Goal: Task Accomplishment & Management: Use online tool/utility

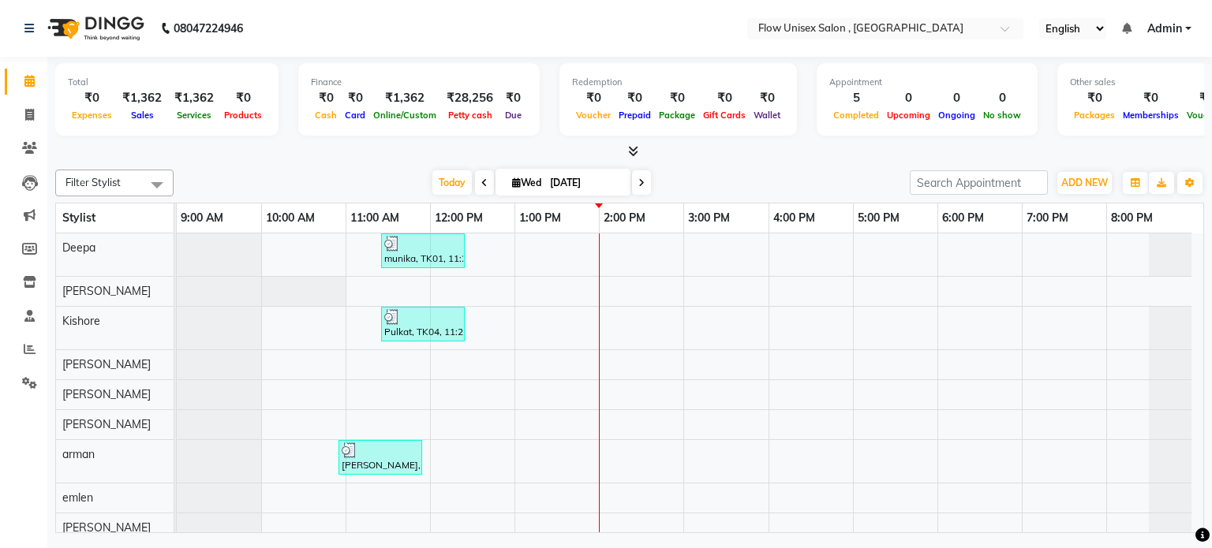
click at [1174, 389] on div at bounding box center [1169, 394] width 43 height 29
click at [540, 133] on div "Total ₹0 Expenses ₹1,362 Sales ₹1,362 Services ₹0 Products Finance ₹0 Cash ₹0 C…" at bounding box center [629, 101] width 1148 height 77
click at [21, 118] on span at bounding box center [30, 115] width 28 height 18
select select "5875"
select select "service"
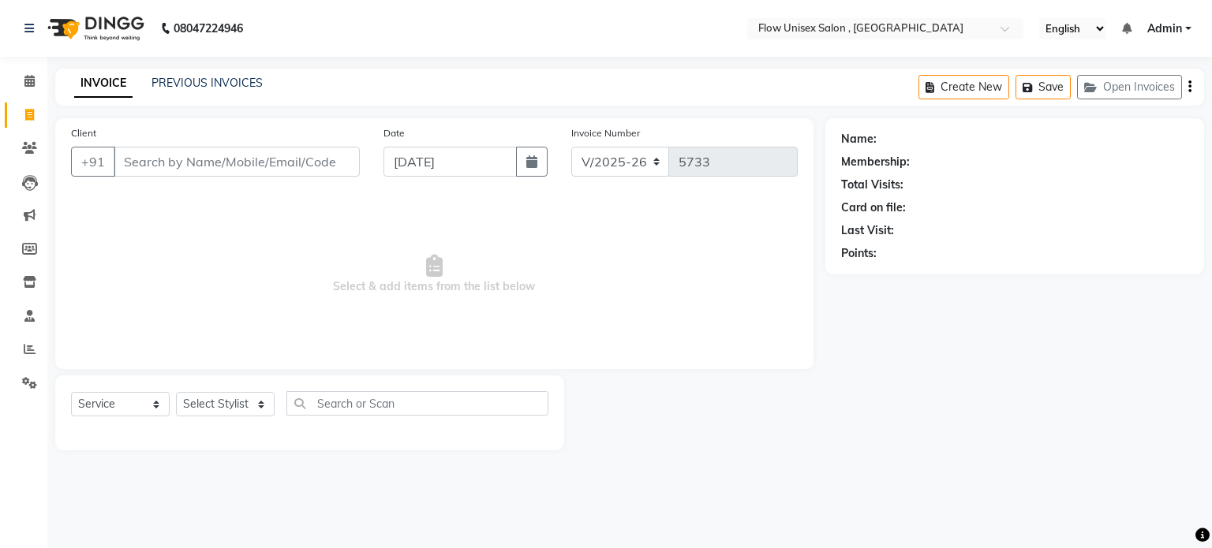
click at [246, 151] on input "Client" at bounding box center [237, 162] width 246 height 30
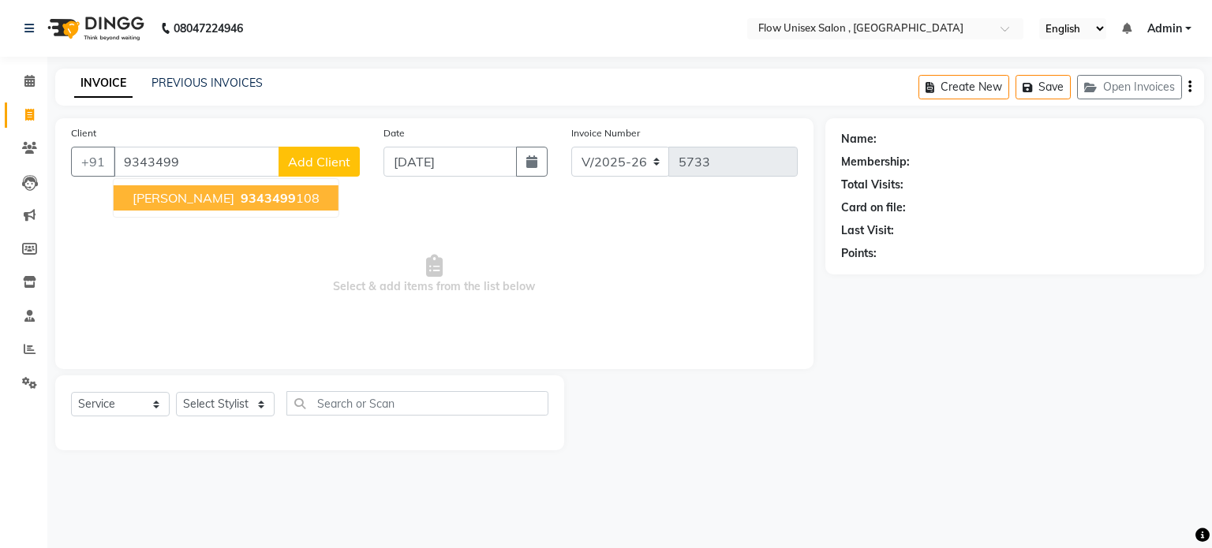
click at [208, 207] on button "[PERSON_NAME] 9343499 108" at bounding box center [226, 197] width 225 height 25
type input "9343499108"
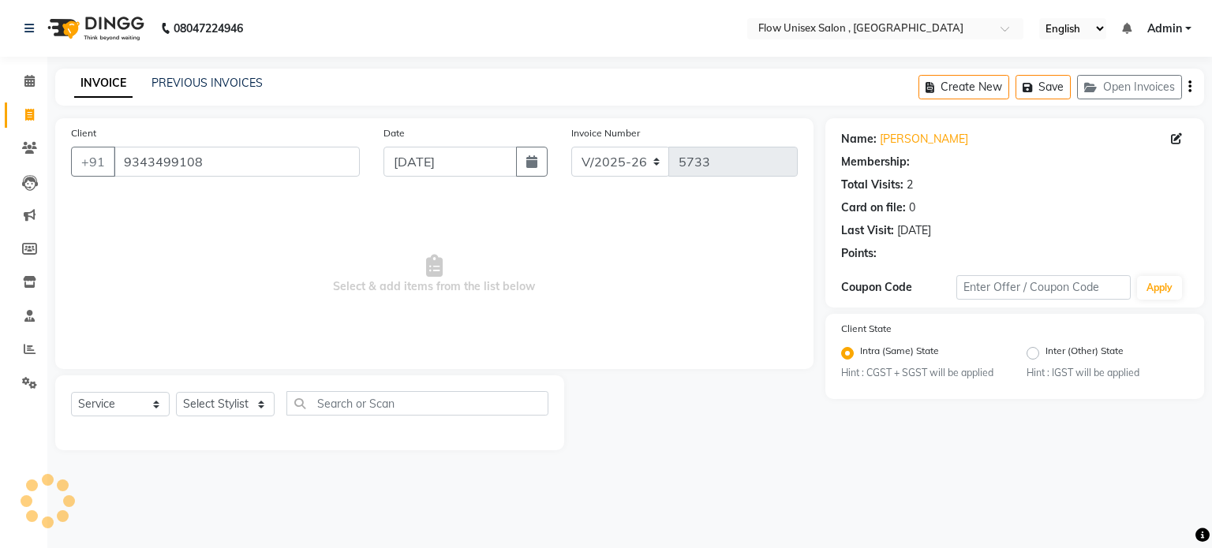
select select "1: Object"
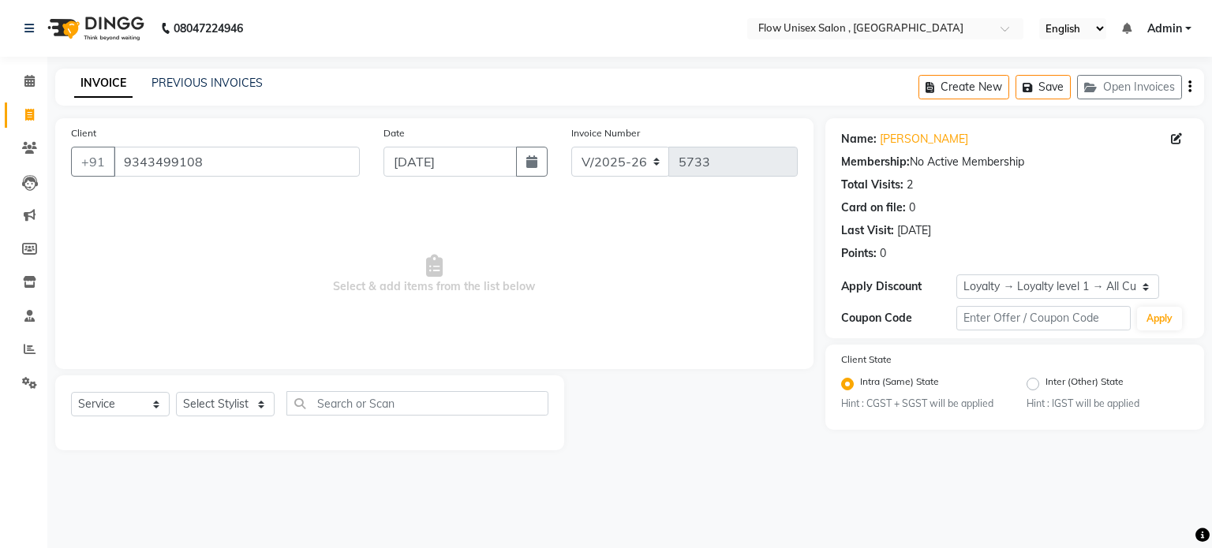
click at [200, 419] on div "Select Service Product Membership Package Voucher Prepaid Gift Card Select Styl…" at bounding box center [309, 409] width 477 height 37
click at [204, 416] on select "Select Stylist [PERSON_NAME] [PERSON_NAME] Kishore [PERSON_NAME] debbarma [PERS…" at bounding box center [225, 404] width 99 height 24
select select "49208"
click at [176, 393] on select "Select Stylist [PERSON_NAME] [PERSON_NAME] Kishore [PERSON_NAME] debbarma [PERS…" at bounding box center [225, 404] width 99 height 24
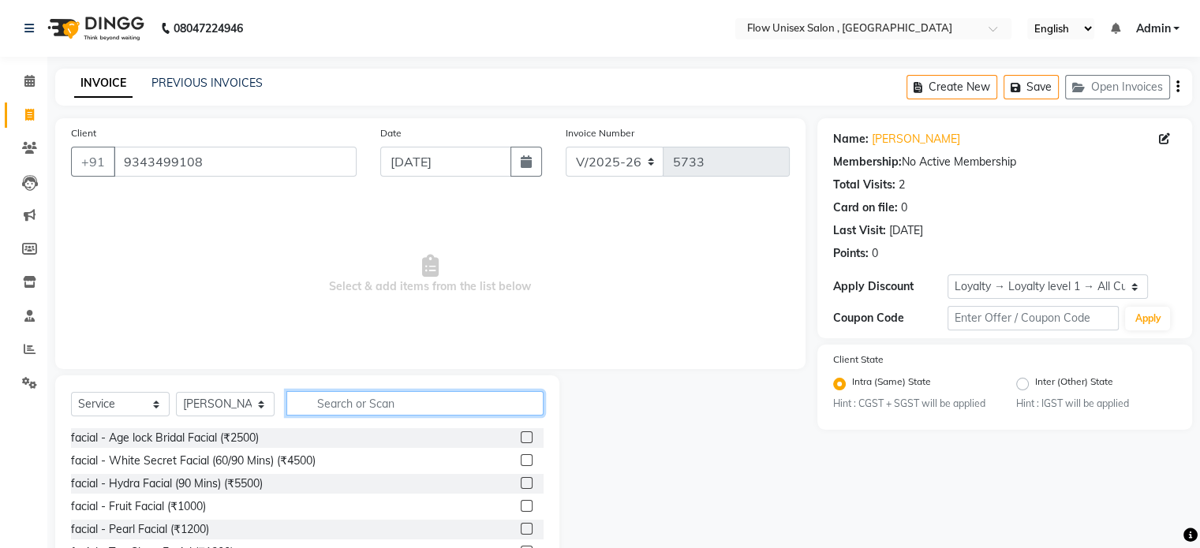
click at [360, 401] on input "text" at bounding box center [414, 403] width 257 height 24
type input "th"
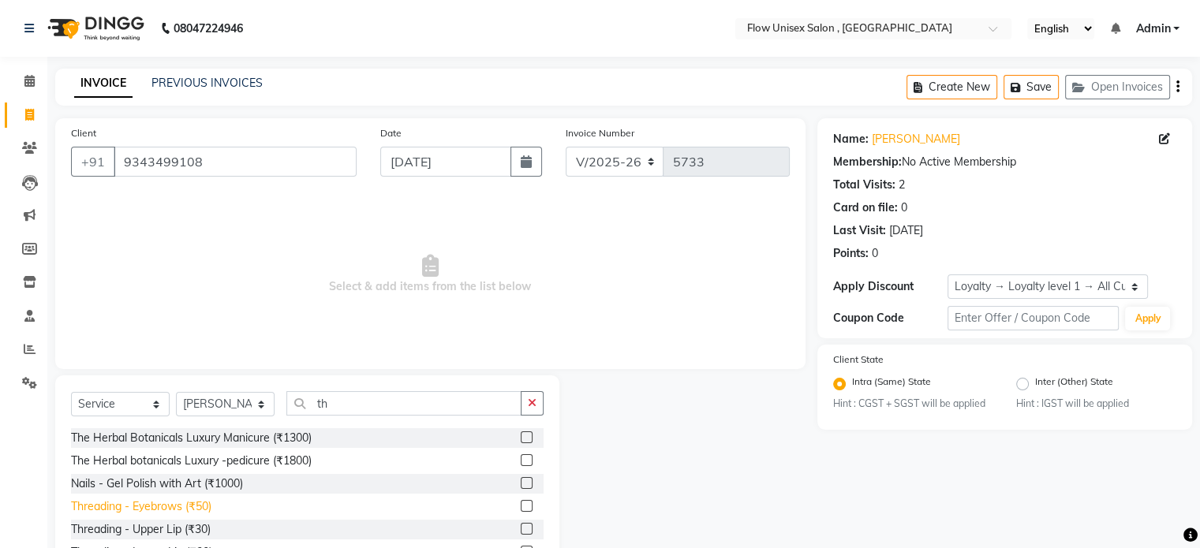
click at [132, 512] on div "Threading - Eyebrows (₹50)" at bounding box center [141, 507] width 140 height 17
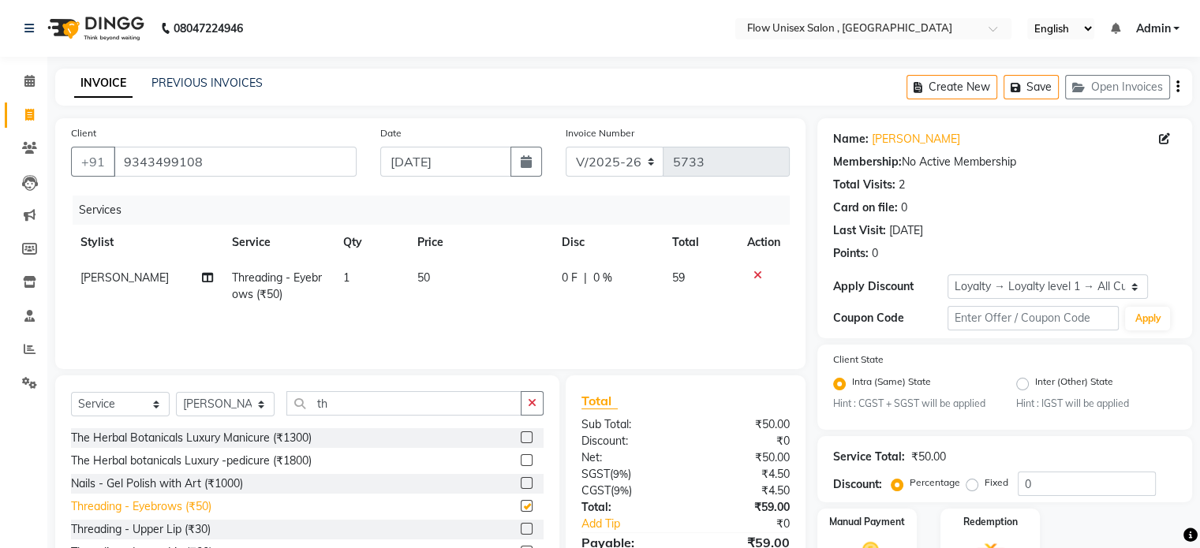
checkbox input "false"
click at [233, 406] on select "Select Stylist [PERSON_NAME] [PERSON_NAME] Kishore [PERSON_NAME] debbarma [PERS…" at bounding box center [225, 404] width 99 height 24
select select "62210"
click at [176, 393] on select "Select Stylist [PERSON_NAME] [PERSON_NAME] Kishore [PERSON_NAME] debbarma [PERS…" at bounding box center [225, 404] width 99 height 24
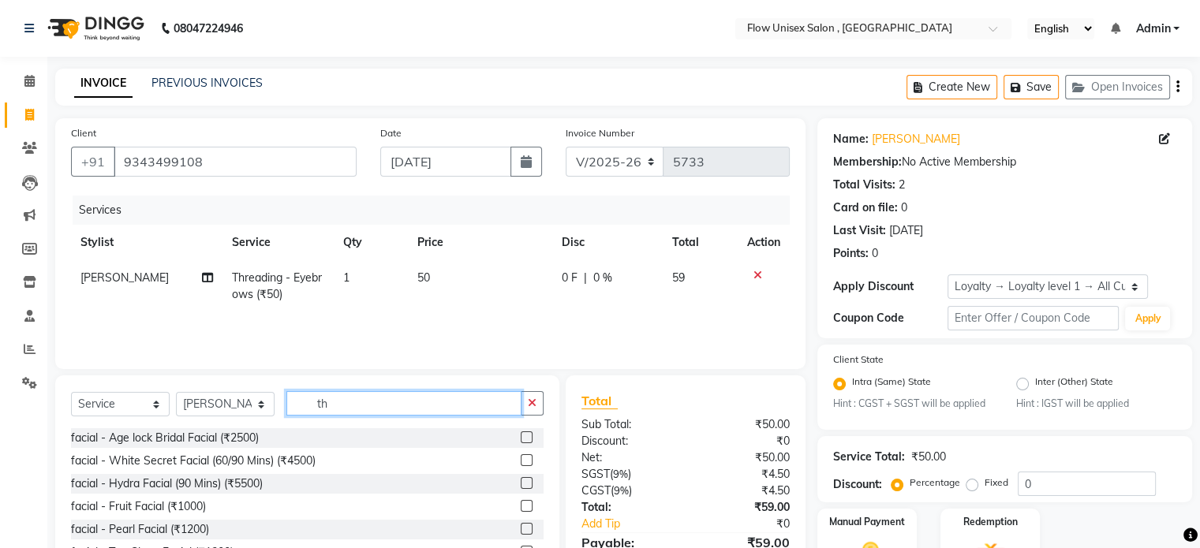
click at [349, 407] on input "th" at bounding box center [403, 403] width 235 height 24
type input "t"
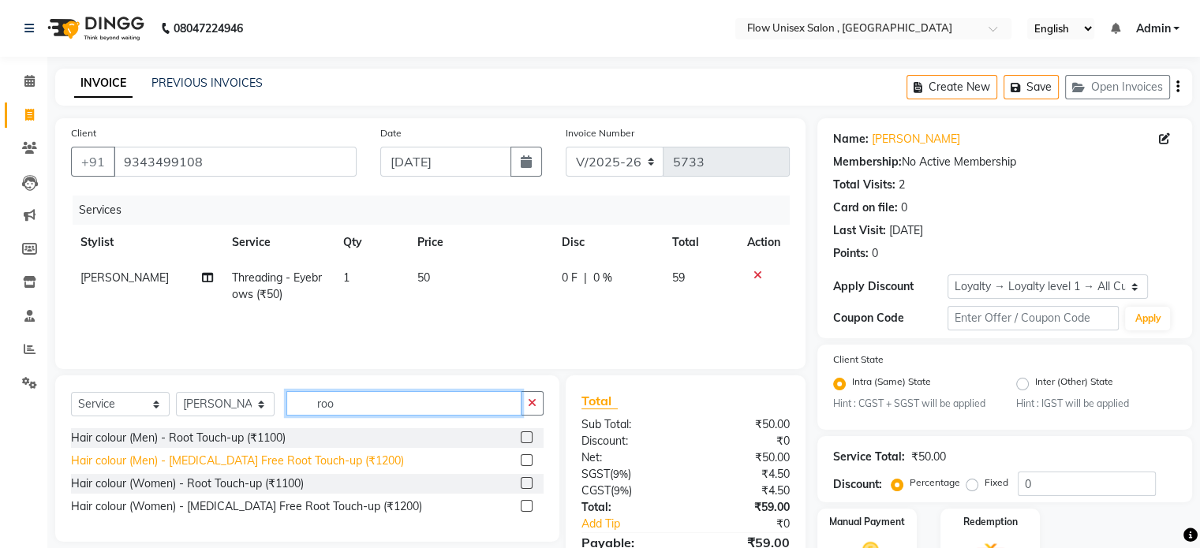
type input "roo"
click at [343, 454] on div "Hair colour (Men) - [MEDICAL_DATA] Free Root Touch-up (₹1200)" at bounding box center [237, 461] width 333 height 17
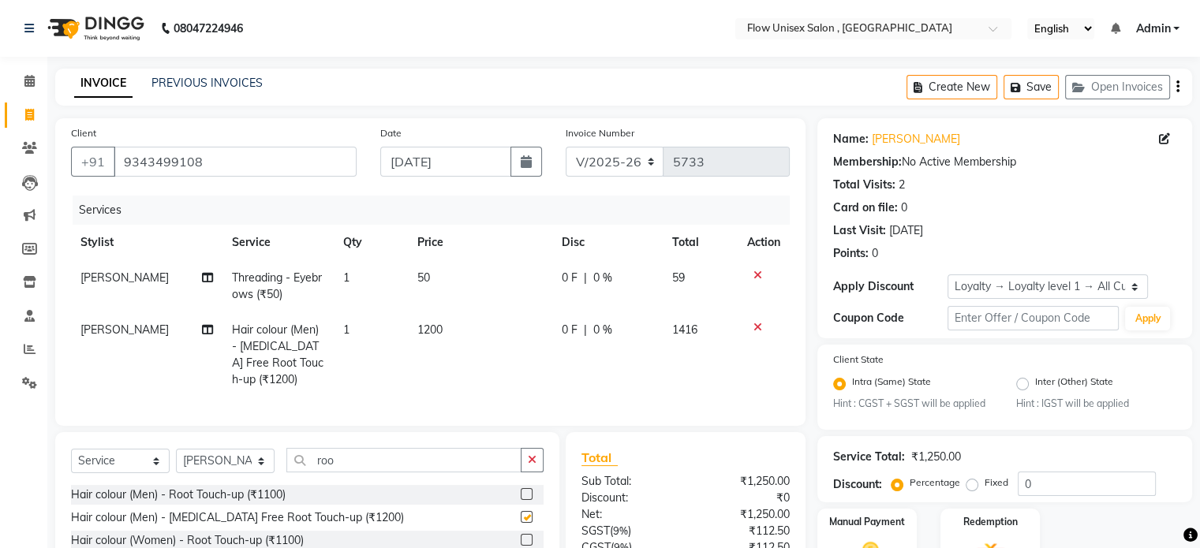
checkbox input "false"
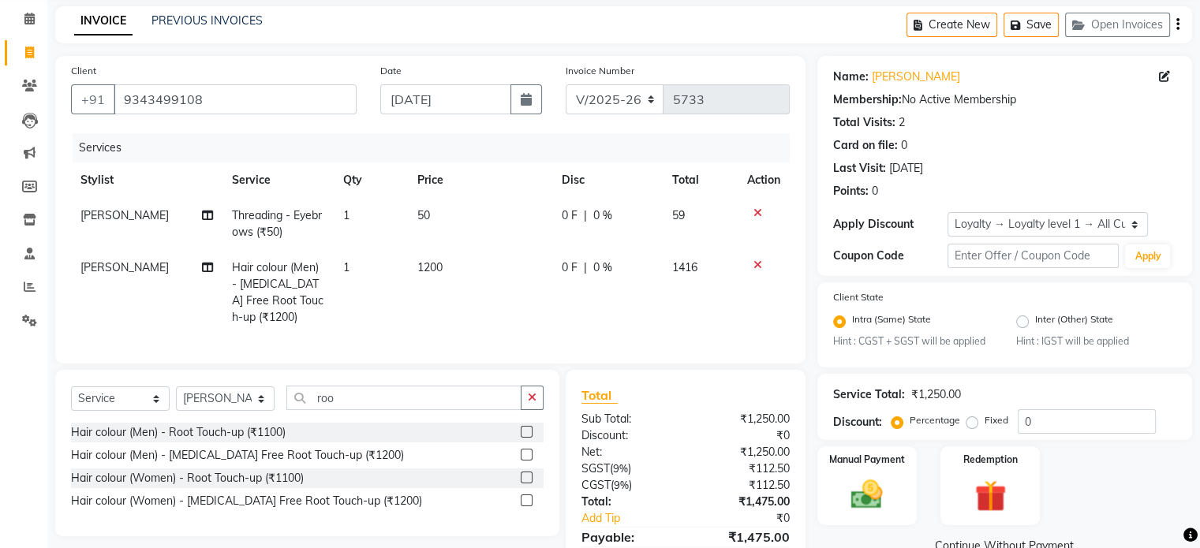
scroll to position [151, 0]
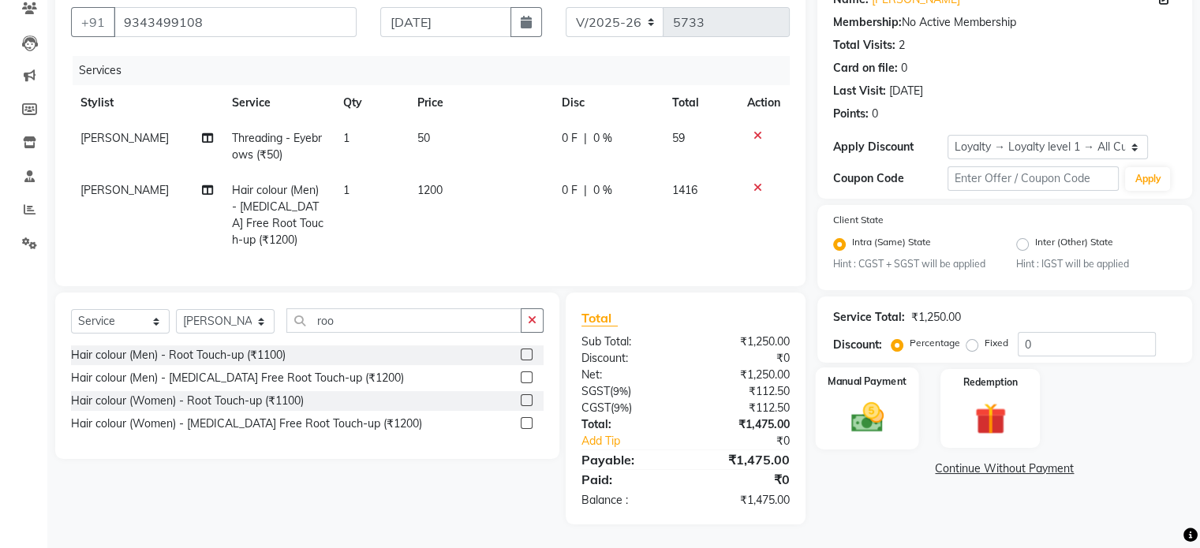
click at [876, 380] on div "Manual Payment" at bounding box center [866, 408] width 103 height 81
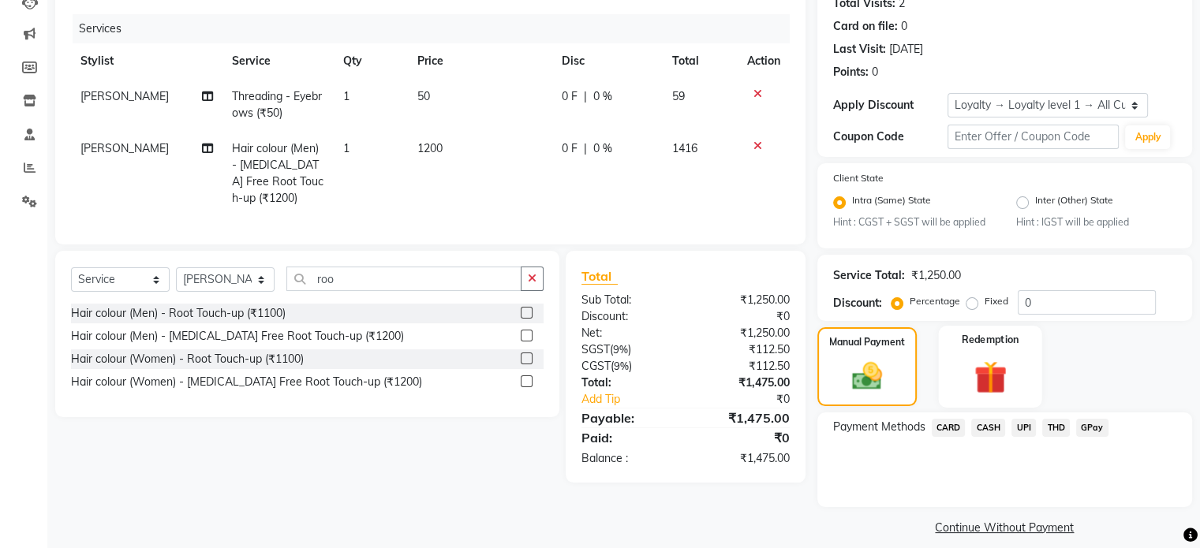
scroll to position [198, 0]
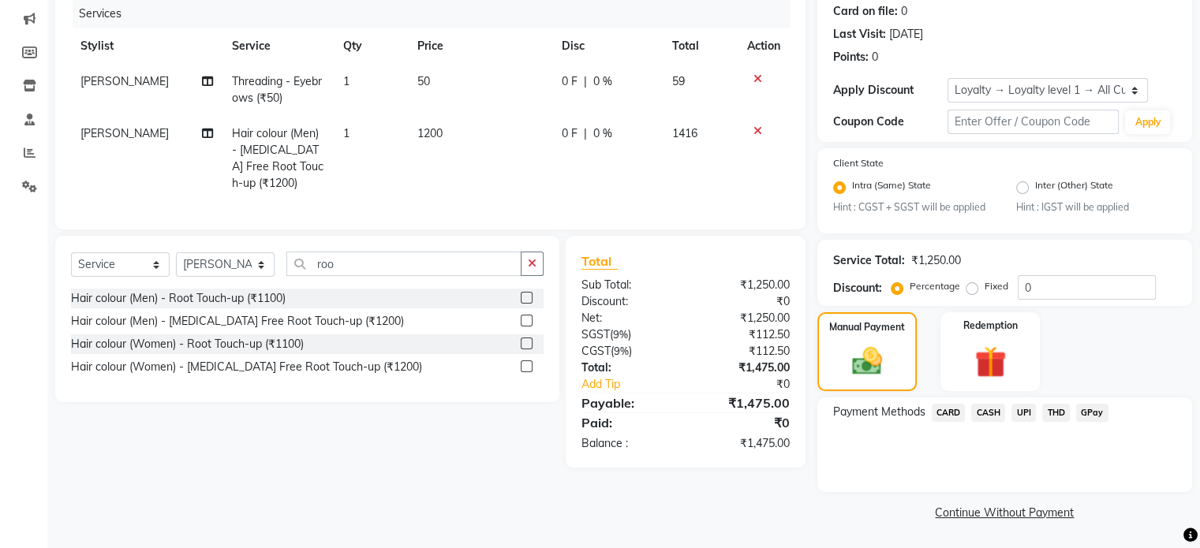
click at [1040, 409] on div "THD" at bounding box center [1053, 414] width 34 height 21
click at [1027, 413] on span "UPI" at bounding box center [1023, 413] width 24 height 18
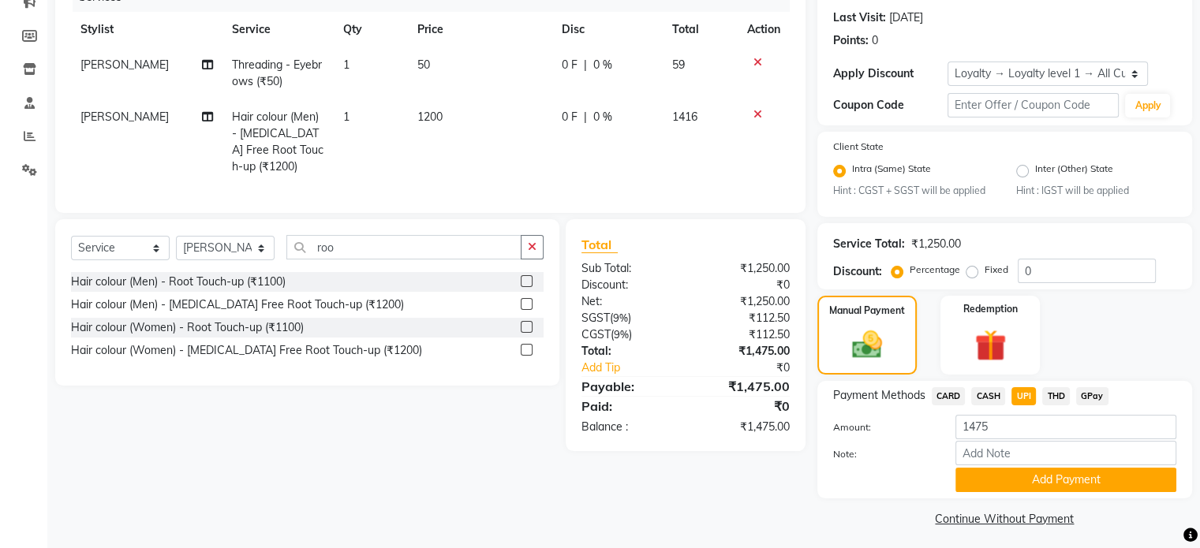
scroll to position [222, 0]
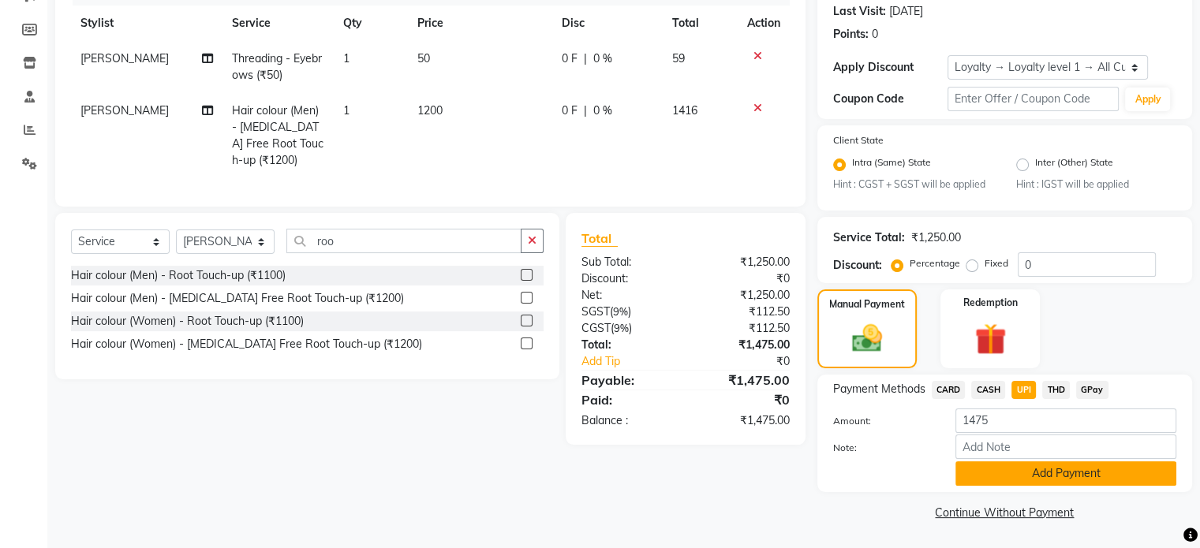
click at [989, 464] on button "Add Payment" at bounding box center [1065, 473] width 221 height 24
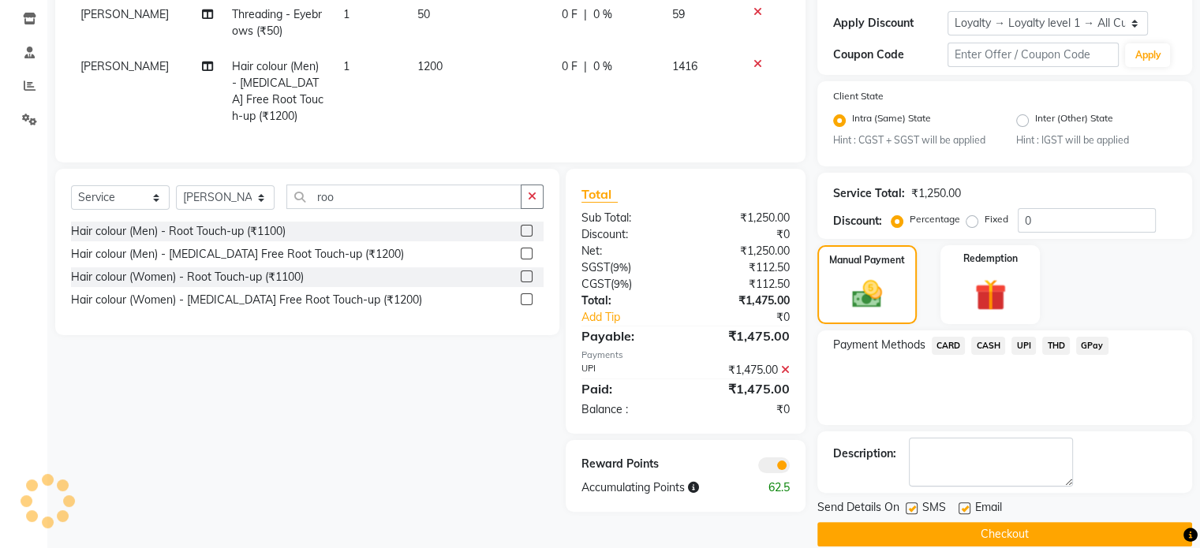
scroll to position [286, 0]
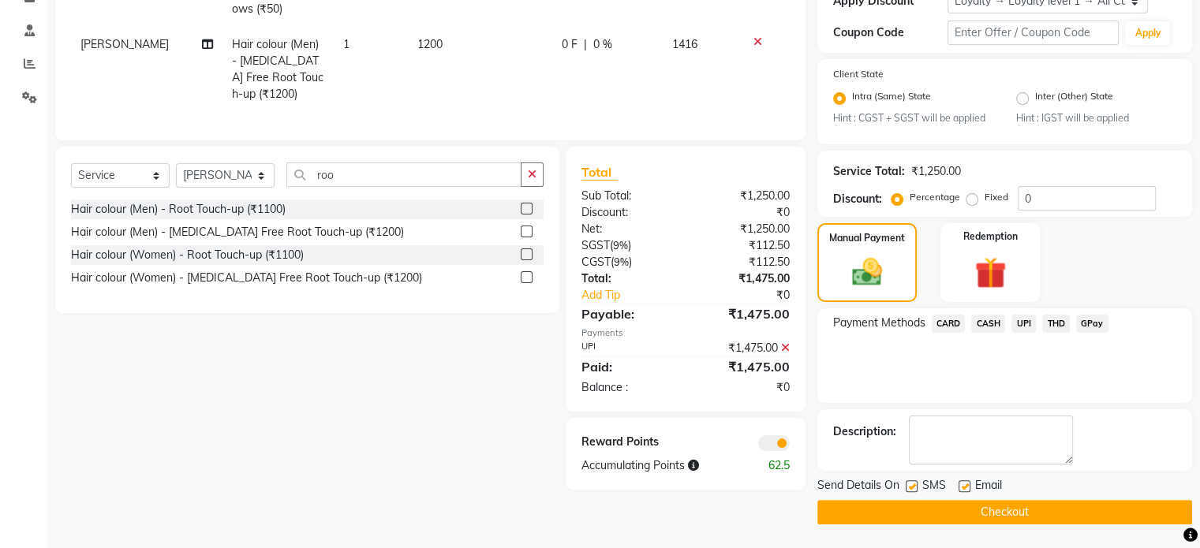
click at [786, 450] on span at bounding box center [774, 443] width 32 height 16
click at [790, 446] on input "checkbox" at bounding box center [790, 446] width 0 height 0
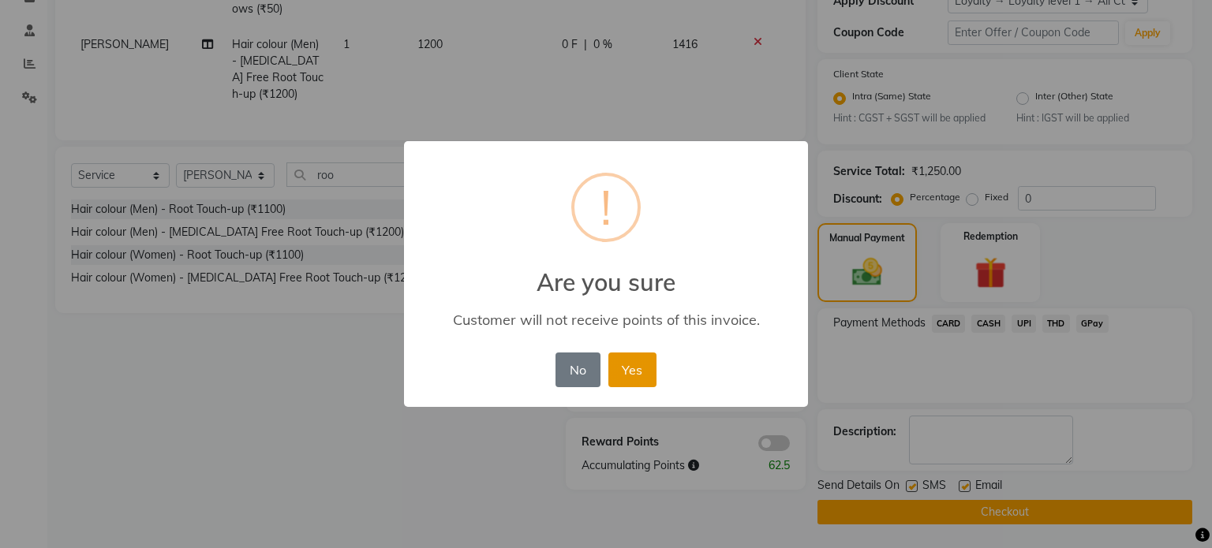
click at [624, 376] on button "Yes" at bounding box center [632, 370] width 48 height 35
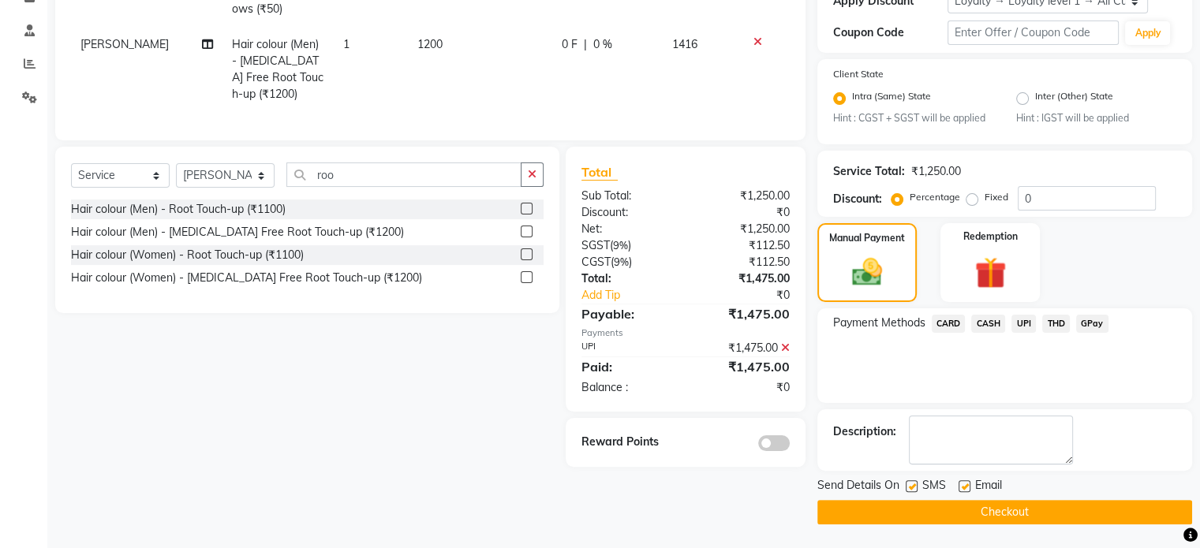
click at [874, 520] on button "Checkout" at bounding box center [1004, 512] width 375 height 24
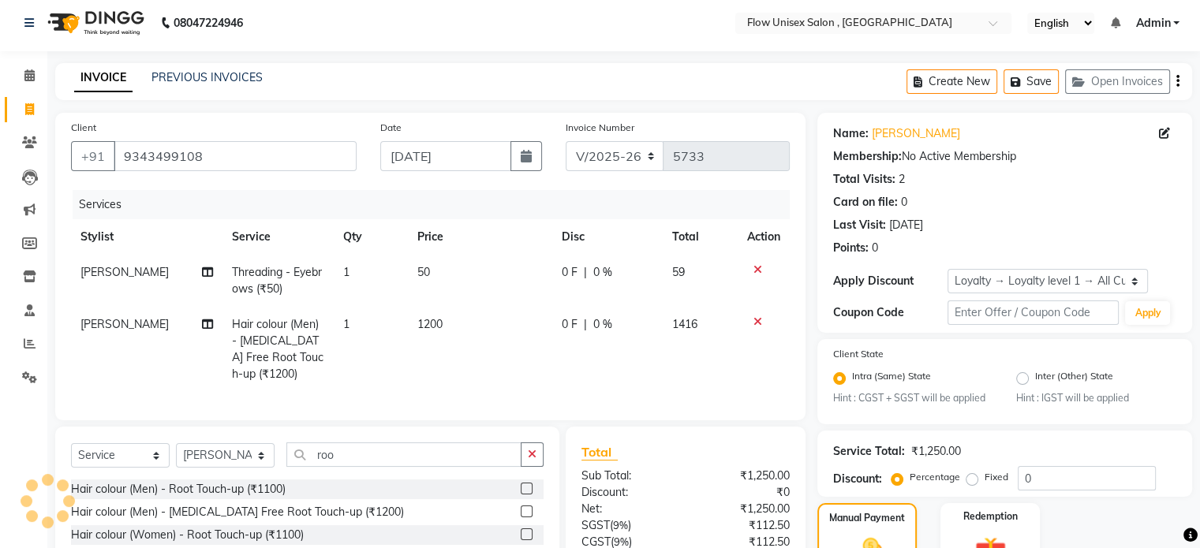
scroll to position [0, 0]
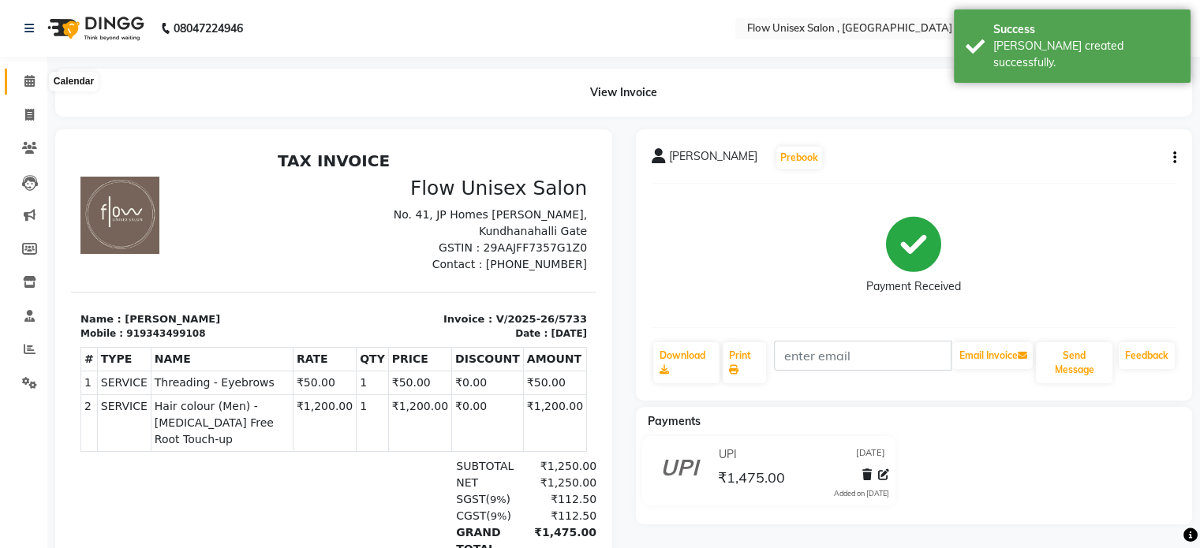
click at [28, 80] on icon at bounding box center [29, 81] width 10 height 12
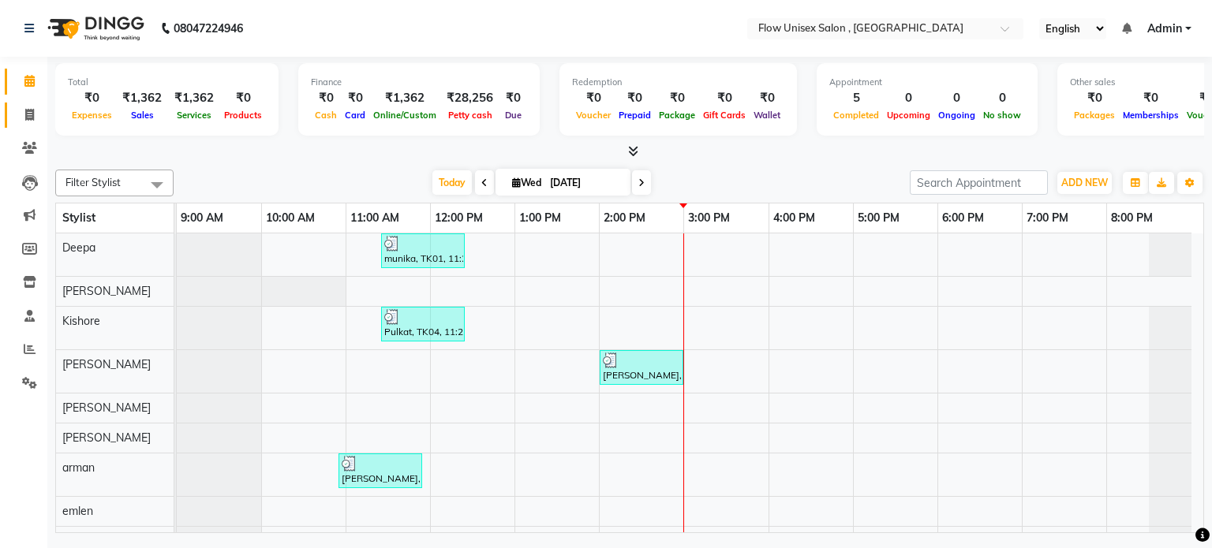
click at [22, 103] on link "Invoice" at bounding box center [24, 116] width 38 height 26
select select "service"
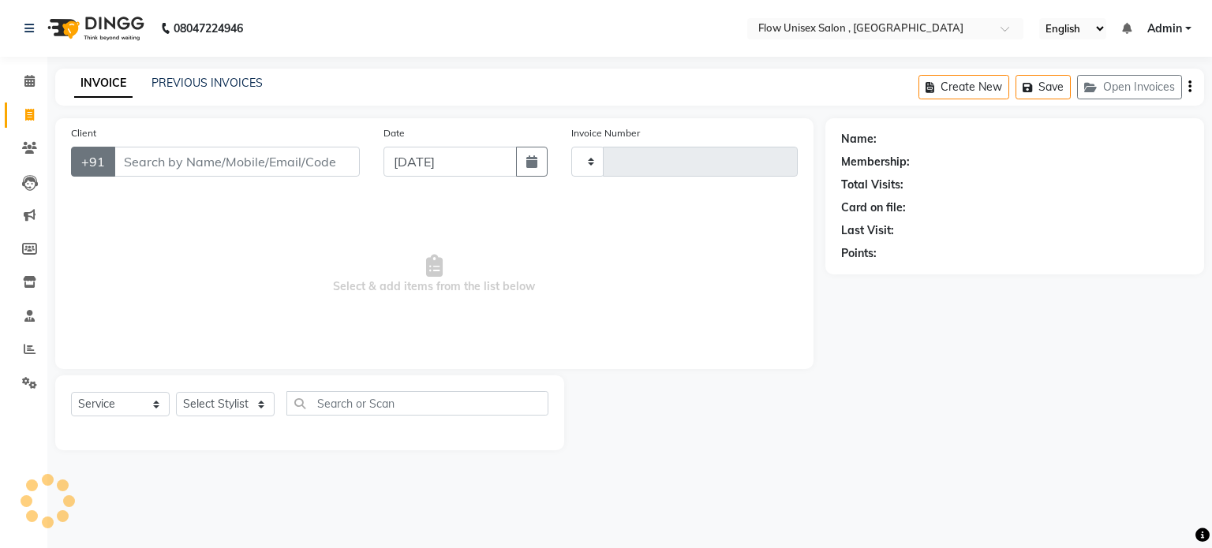
type input "5734"
select select "5875"
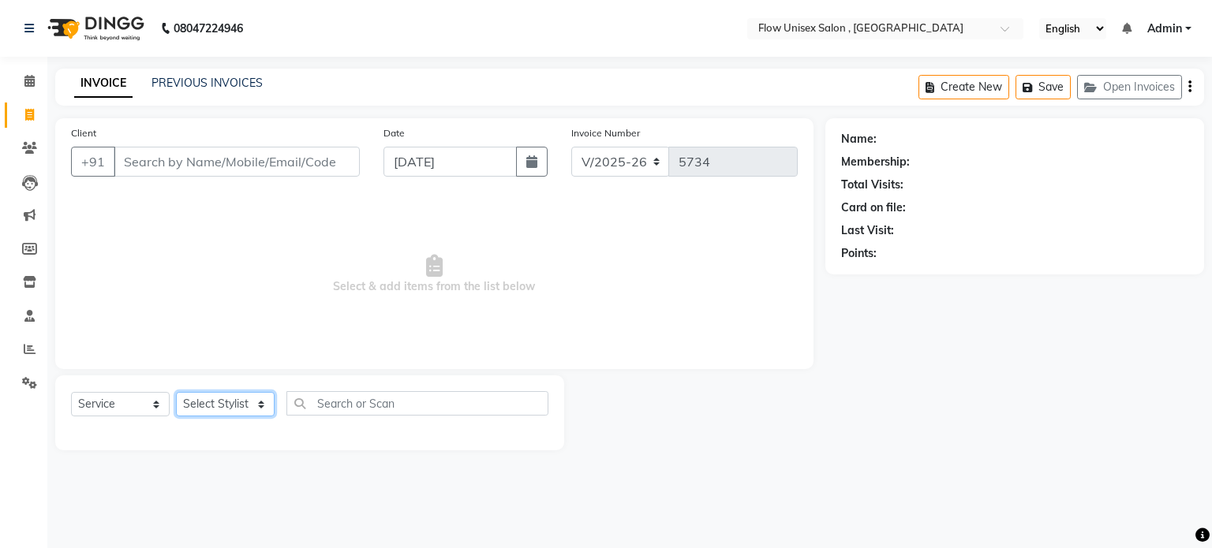
click at [207, 405] on select "Select Stylist [PERSON_NAME] [PERSON_NAME] Kishore [PERSON_NAME] debbarma [PERS…" at bounding box center [225, 404] width 99 height 24
select select "48853"
click at [176, 393] on select "Select Stylist [PERSON_NAME] [PERSON_NAME] Kishore [PERSON_NAME] debbarma [PERS…" at bounding box center [225, 404] width 99 height 24
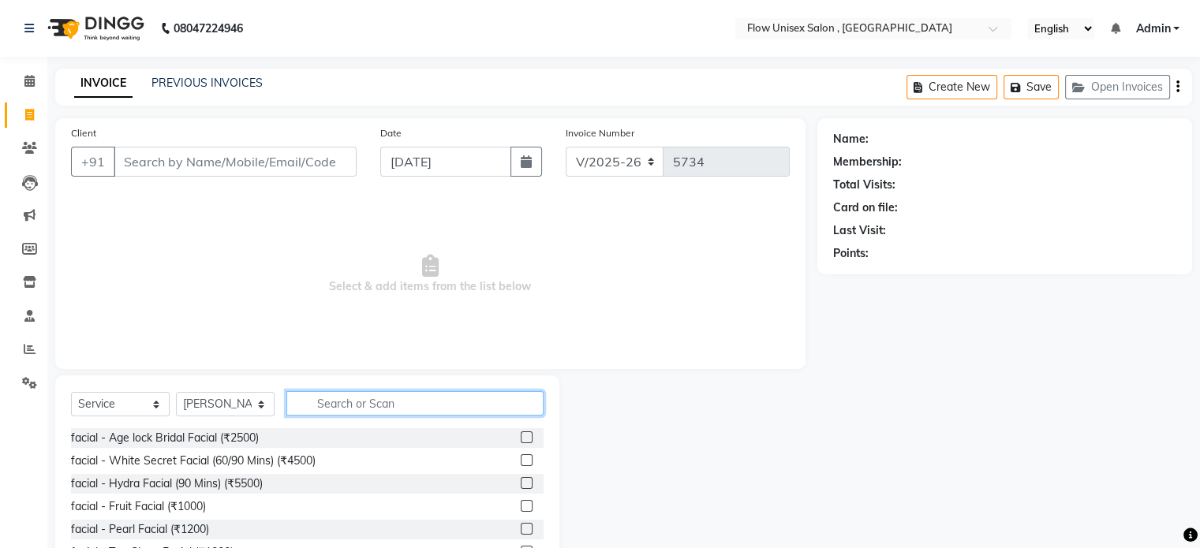
click at [341, 406] on input "text" at bounding box center [414, 403] width 257 height 24
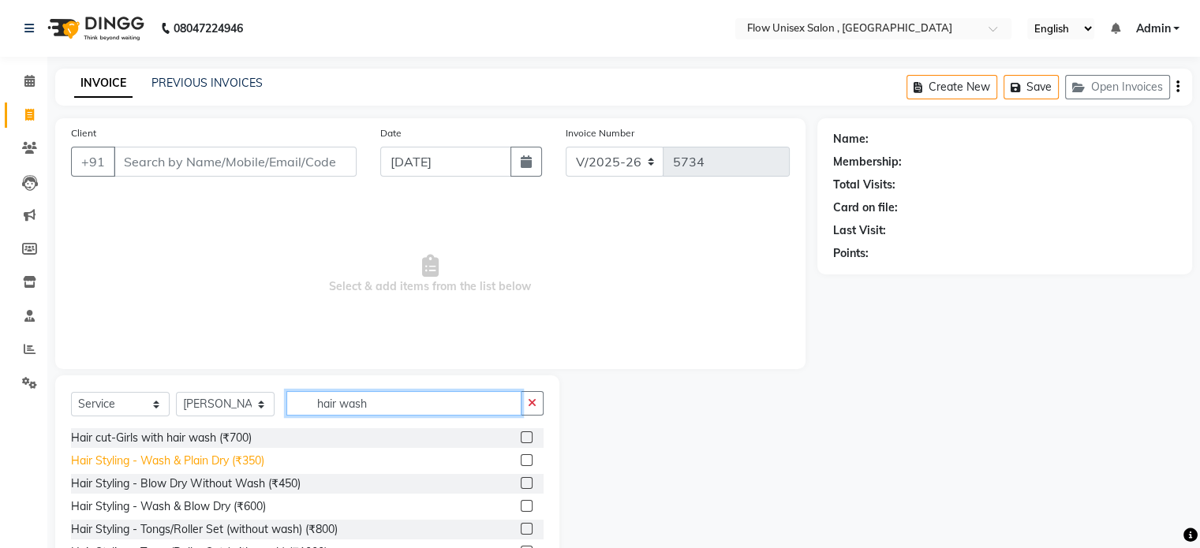
type input "hair wash"
click at [237, 465] on div "Hair Styling - Wash & Plain Dry (₹350)" at bounding box center [167, 461] width 193 height 17
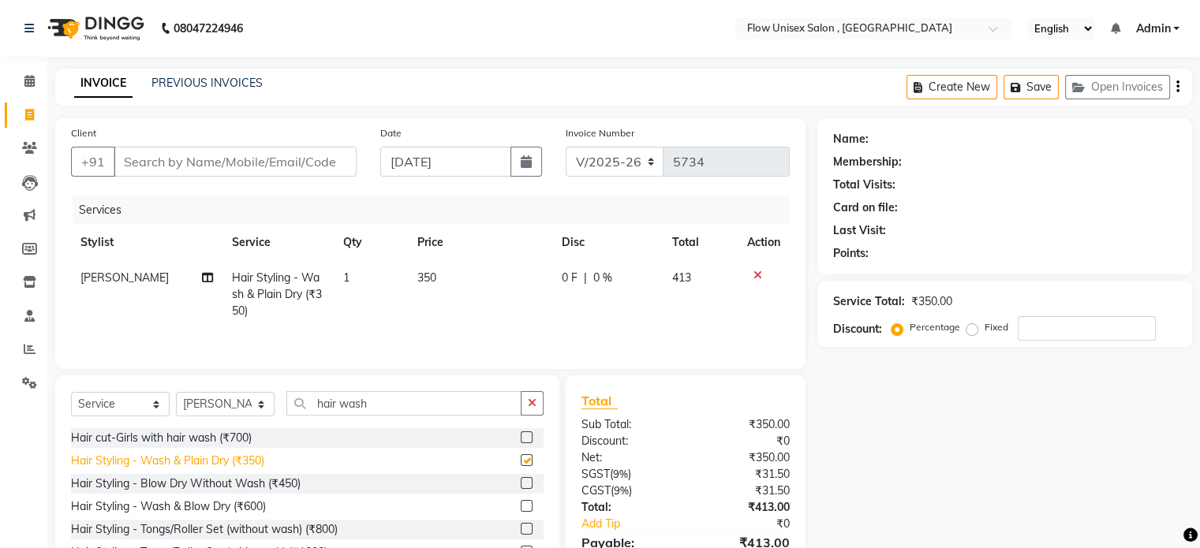
checkbox input "false"
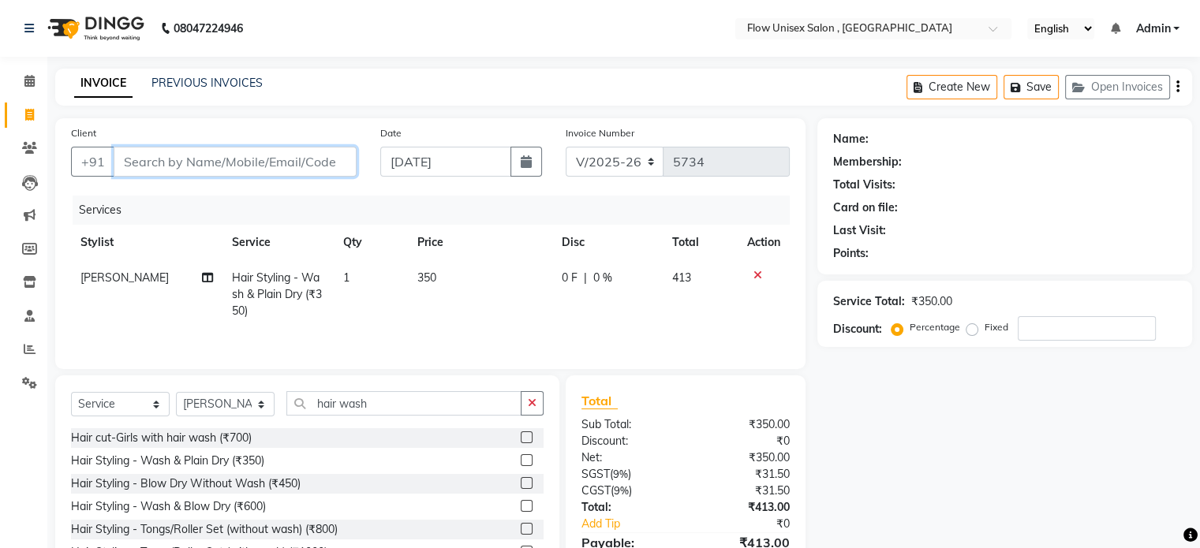
click at [283, 166] on input "Client" at bounding box center [235, 162] width 243 height 30
type input "8"
type input "0"
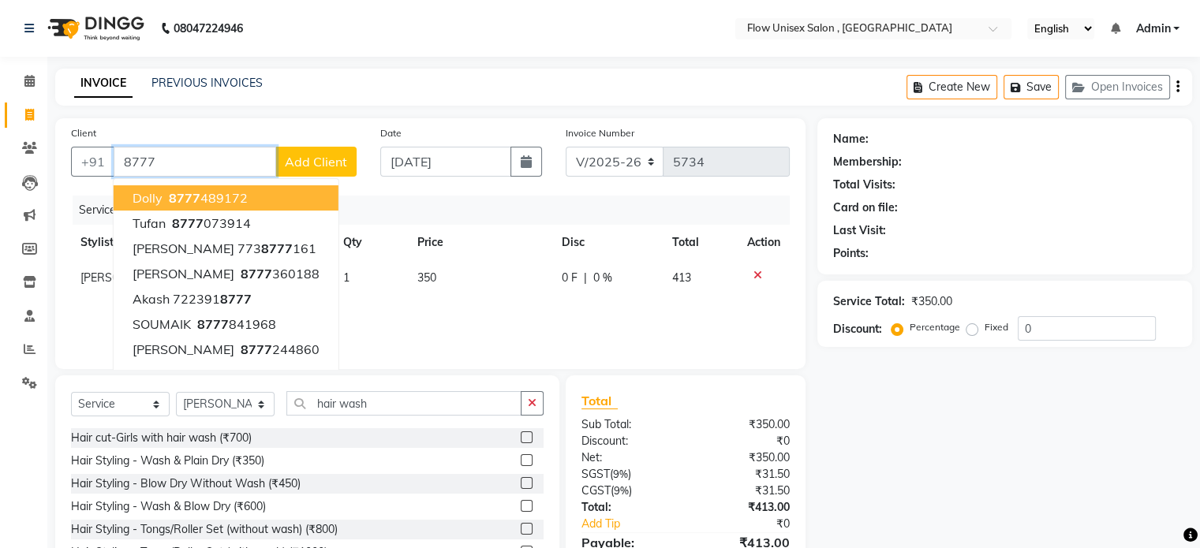
click at [248, 202] on button "Dolly 8777 489172" at bounding box center [226, 197] width 225 height 25
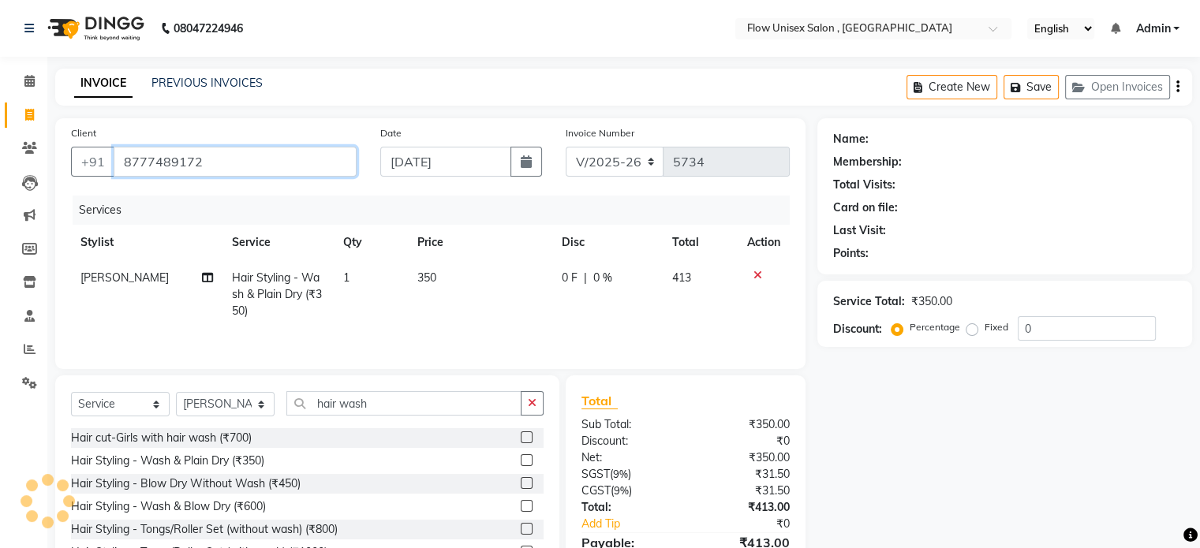
type input "8777489172"
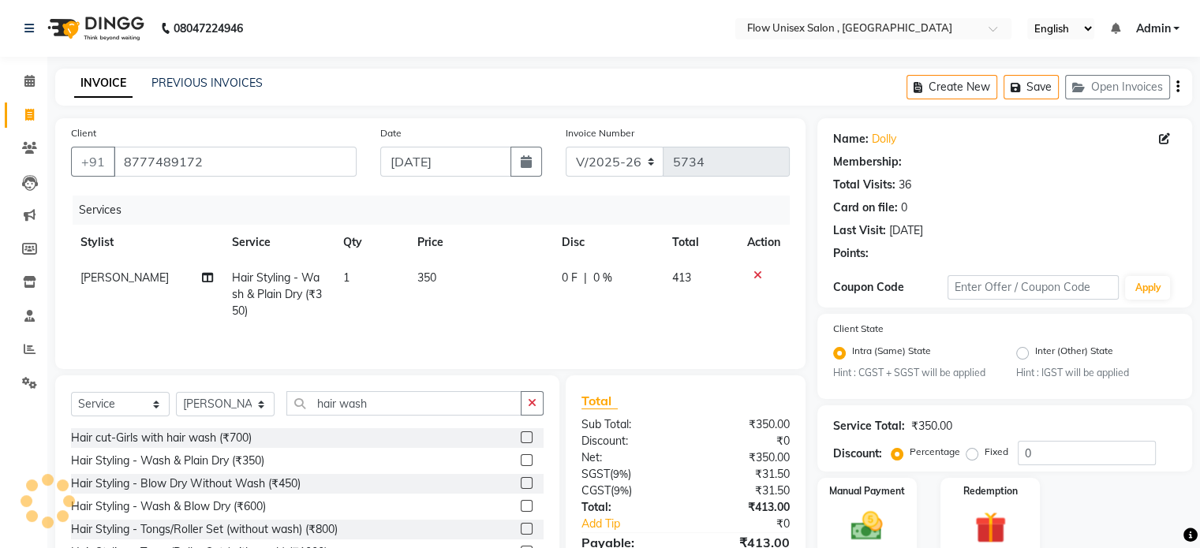
scroll to position [84, 0]
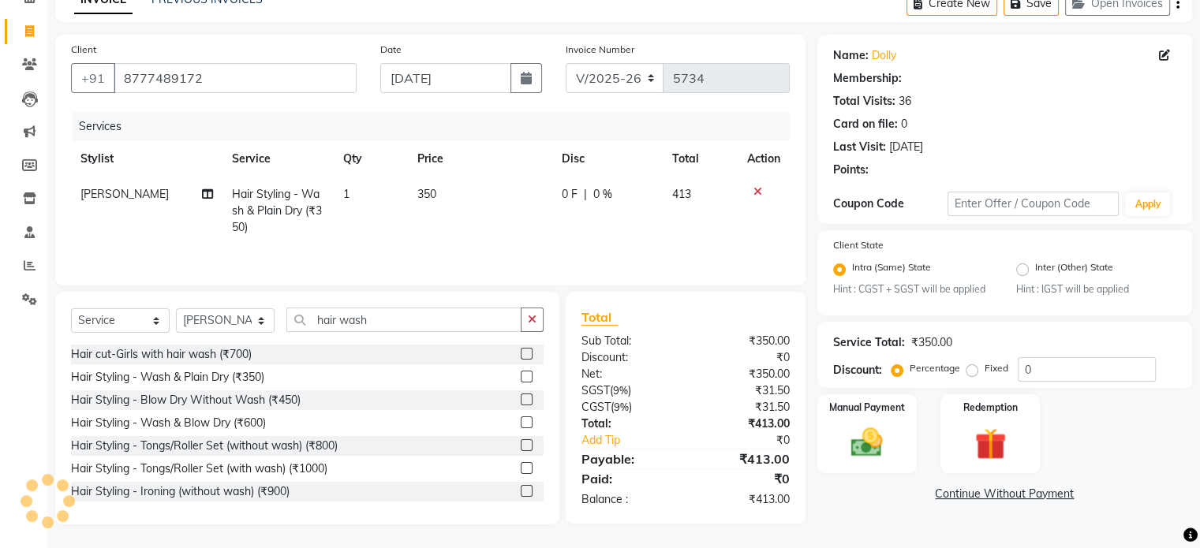
radio input "false"
radio input "true"
select select "1: Object"
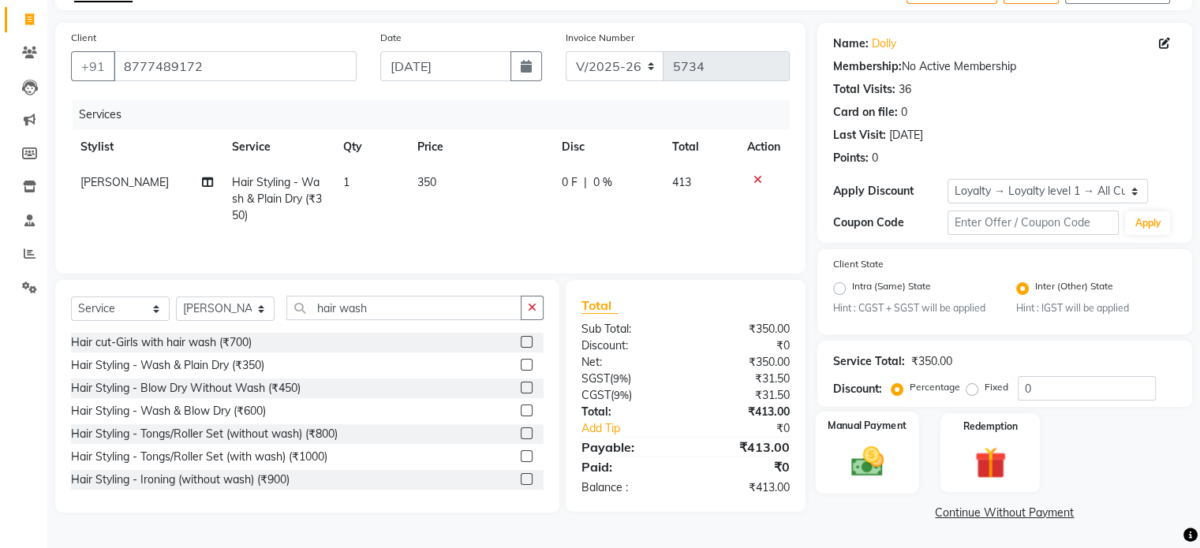
click at [873, 439] on div "Manual Payment" at bounding box center [866, 452] width 103 height 81
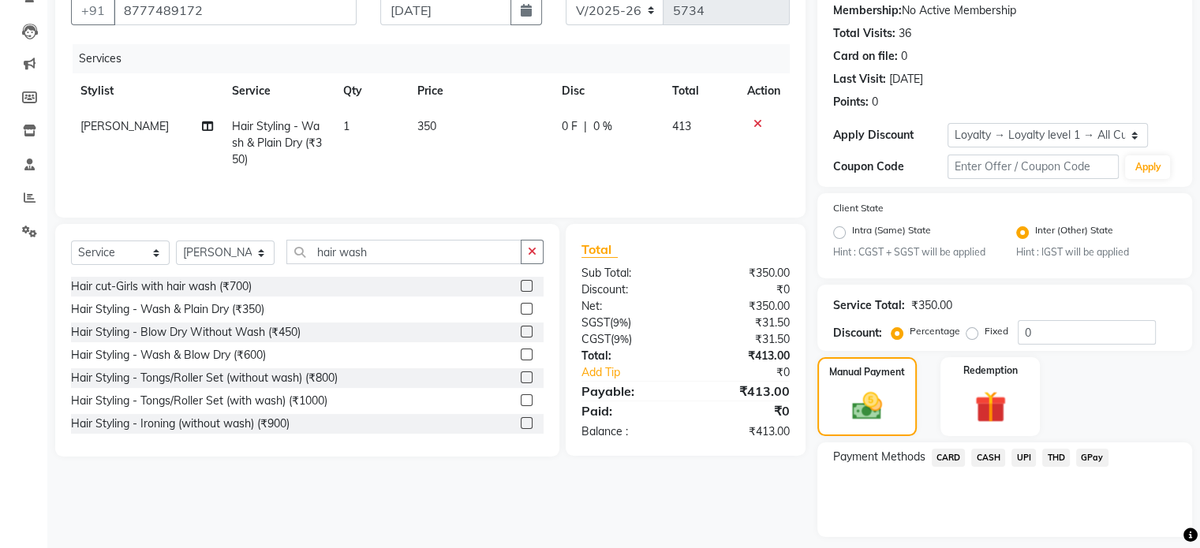
scroll to position [198, 0]
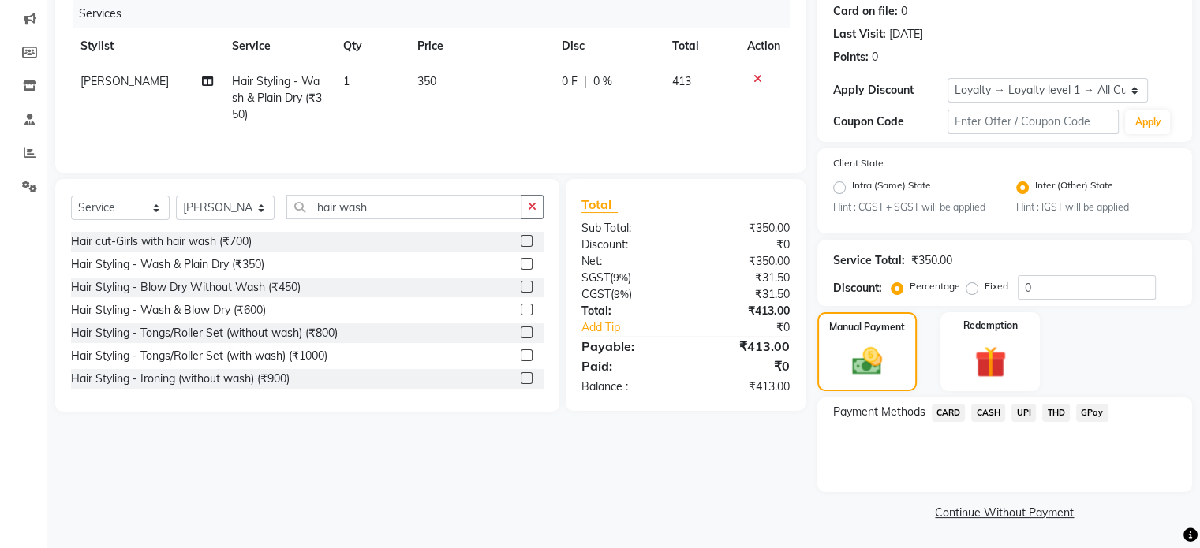
click at [1033, 413] on span "UPI" at bounding box center [1023, 413] width 24 height 18
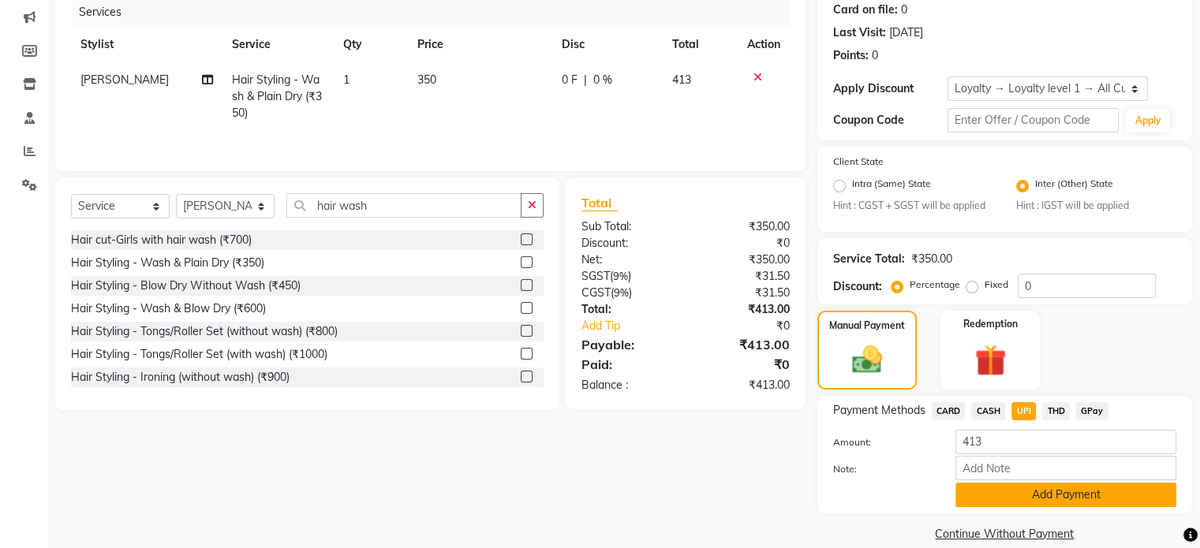
click at [1013, 499] on button "Add Payment" at bounding box center [1065, 495] width 221 height 24
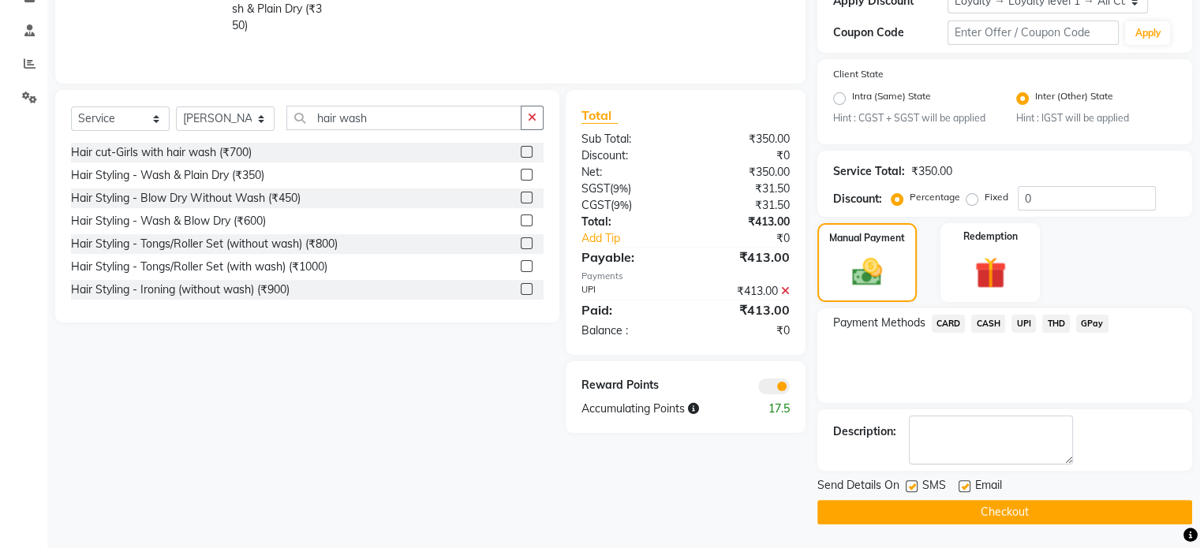
scroll to position [286, 0]
click at [780, 392] on span at bounding box center [774, 387] width 32 height 16
click at [790, 389] on input "checkbox" at bounding box center [790, 389] width 0 height 0
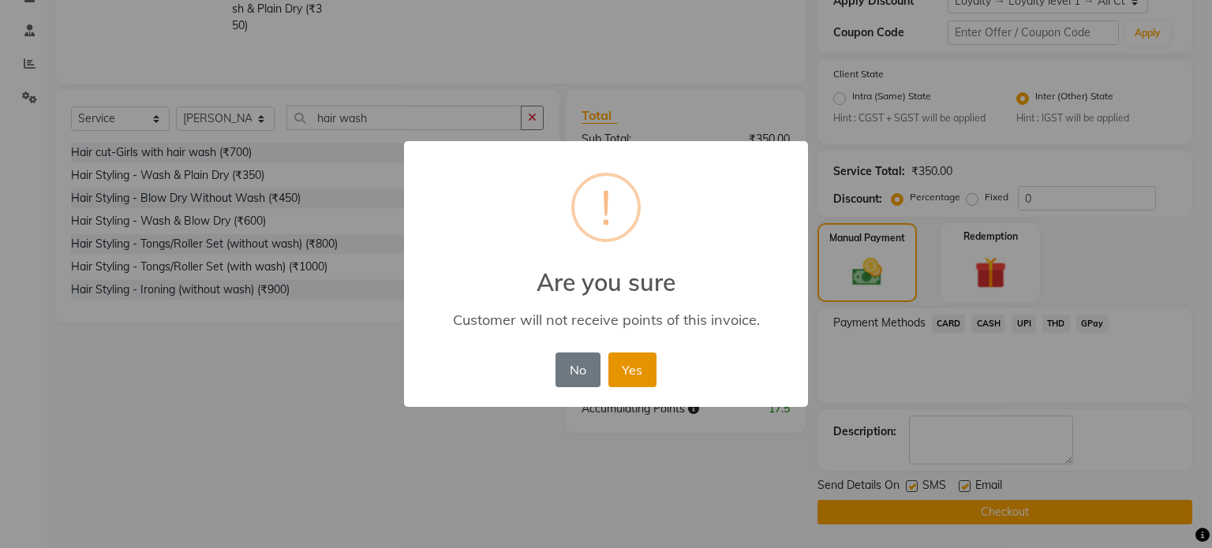
click at [618, 369] on button "Yes" at bounding box center [632, 370] width 48 height 35
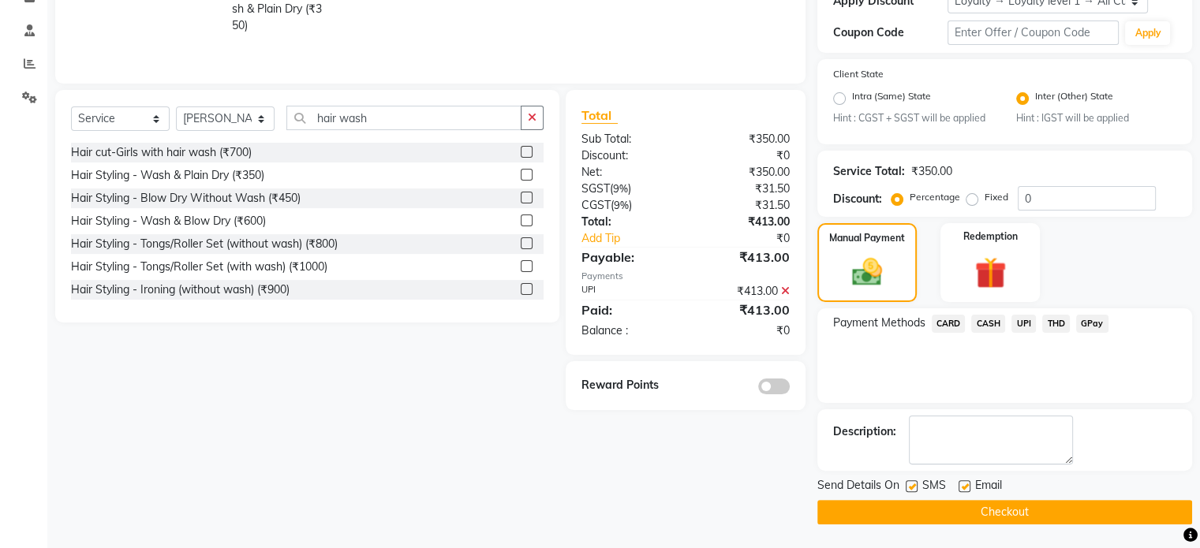
click at [904, 512] on button "Checkout" at bounding box center [1004, 512] width 375 height 24
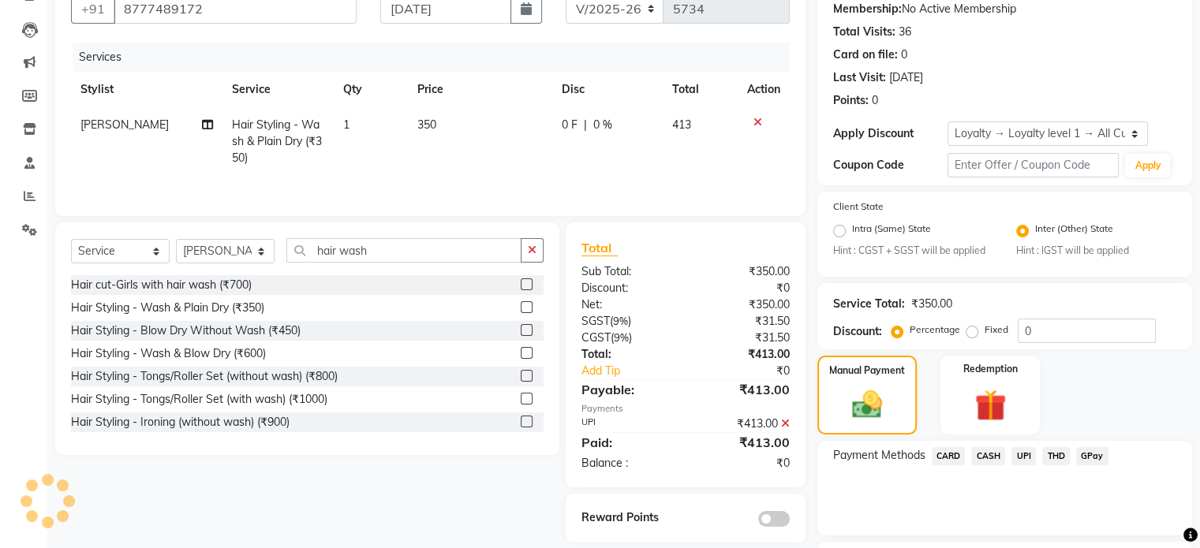
scroll to position [0, 0]
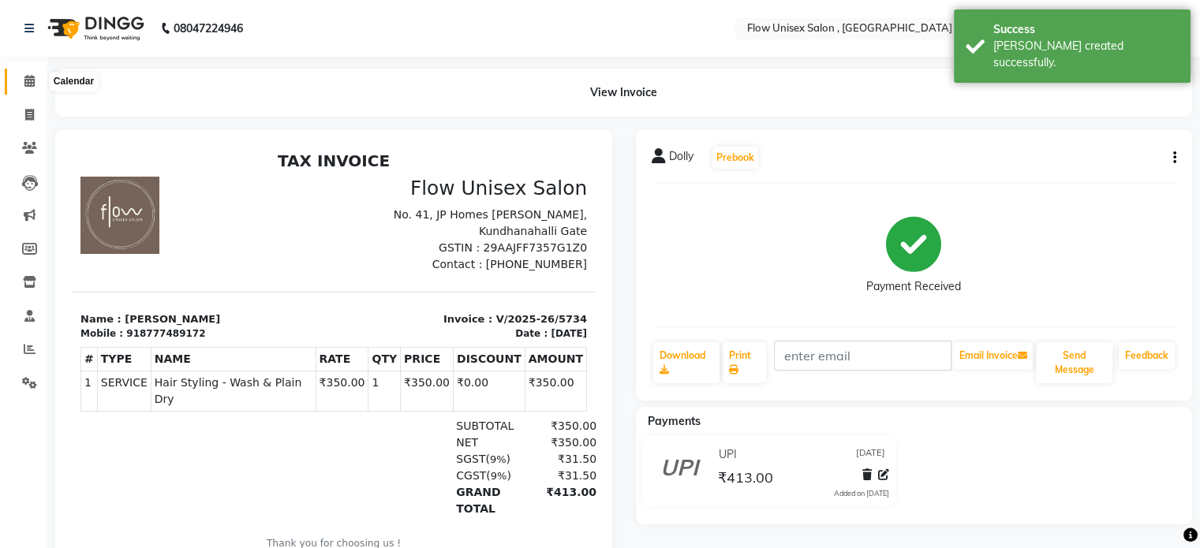
click at [28, 80] on icon at bounding box center [29, 81] width 10 height 12
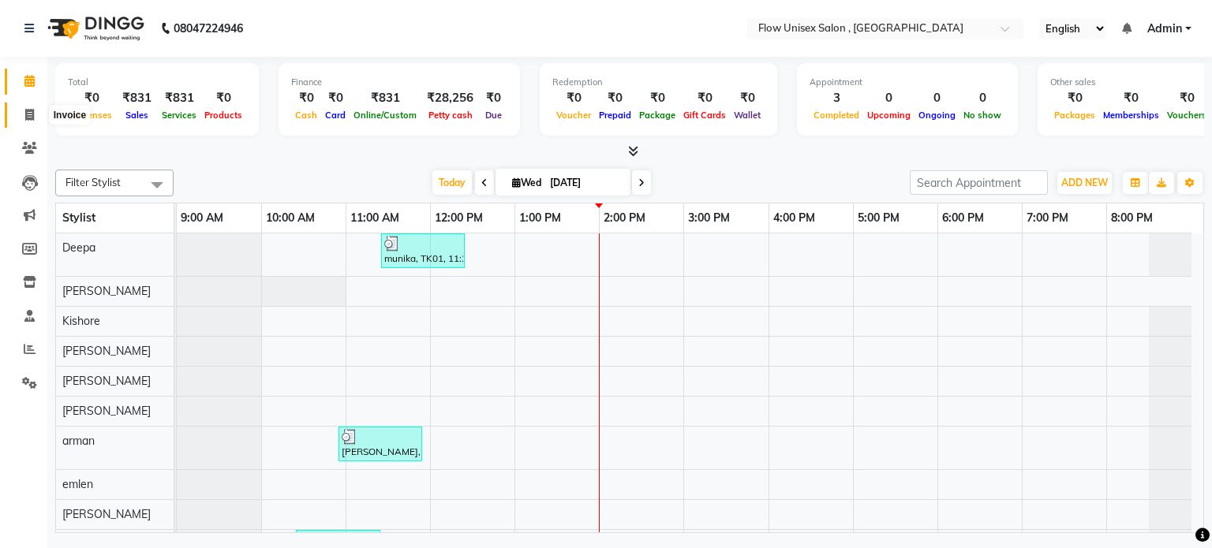
click at [28, 111] on icon at bounding box center [29, 115] width 9 height 12
select select "service"
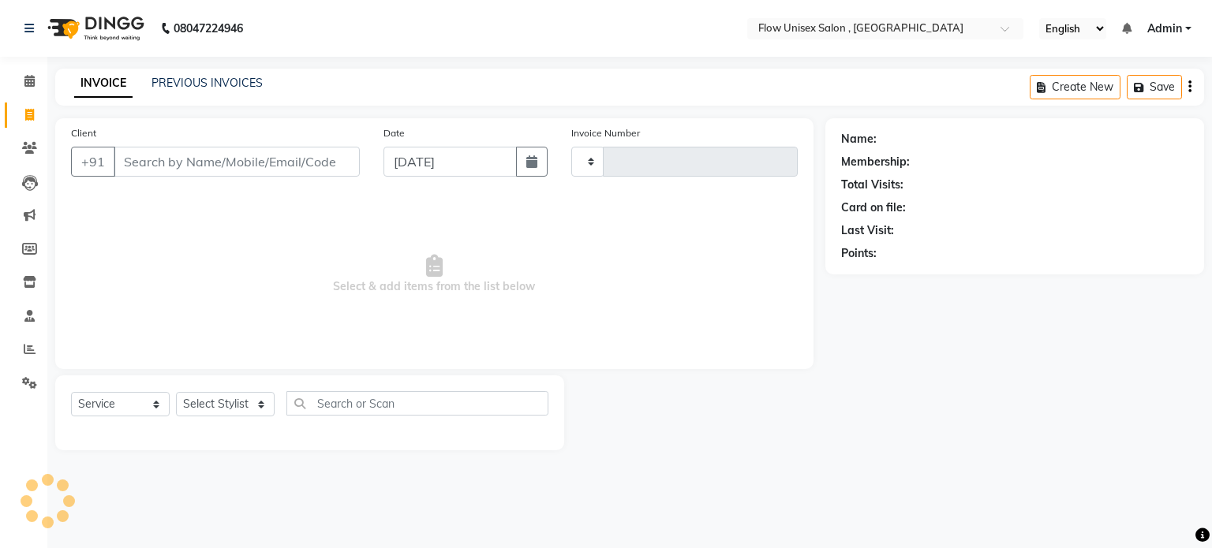
type input "5733"
select select "5875"
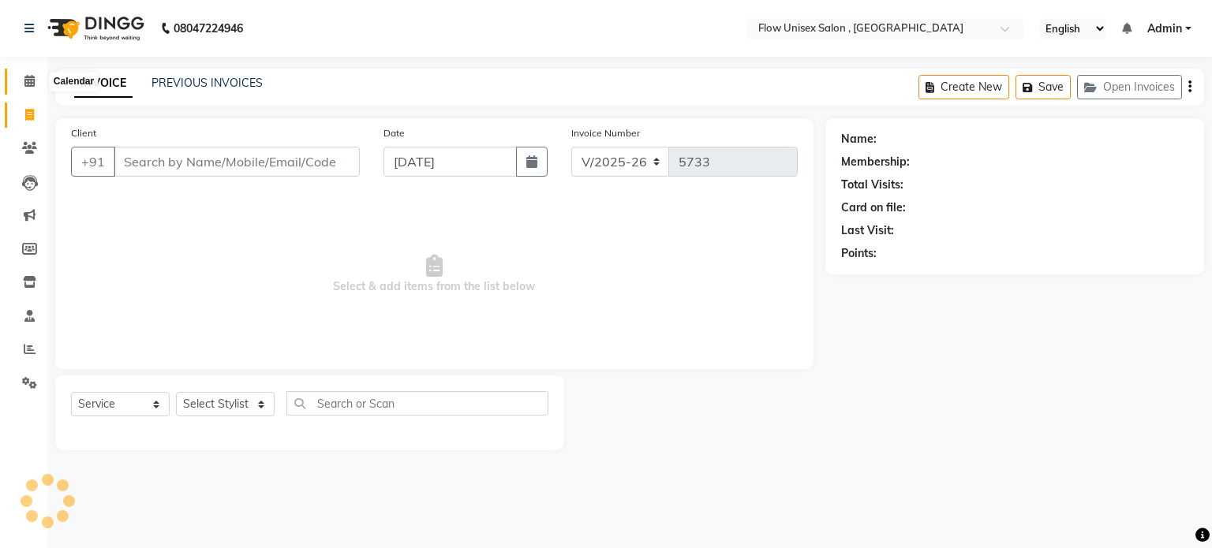
click at [27, 88] on span at bounding box center [30, 82] width 28 height 18
